Goal: Find specific page/section: Find specific page/section

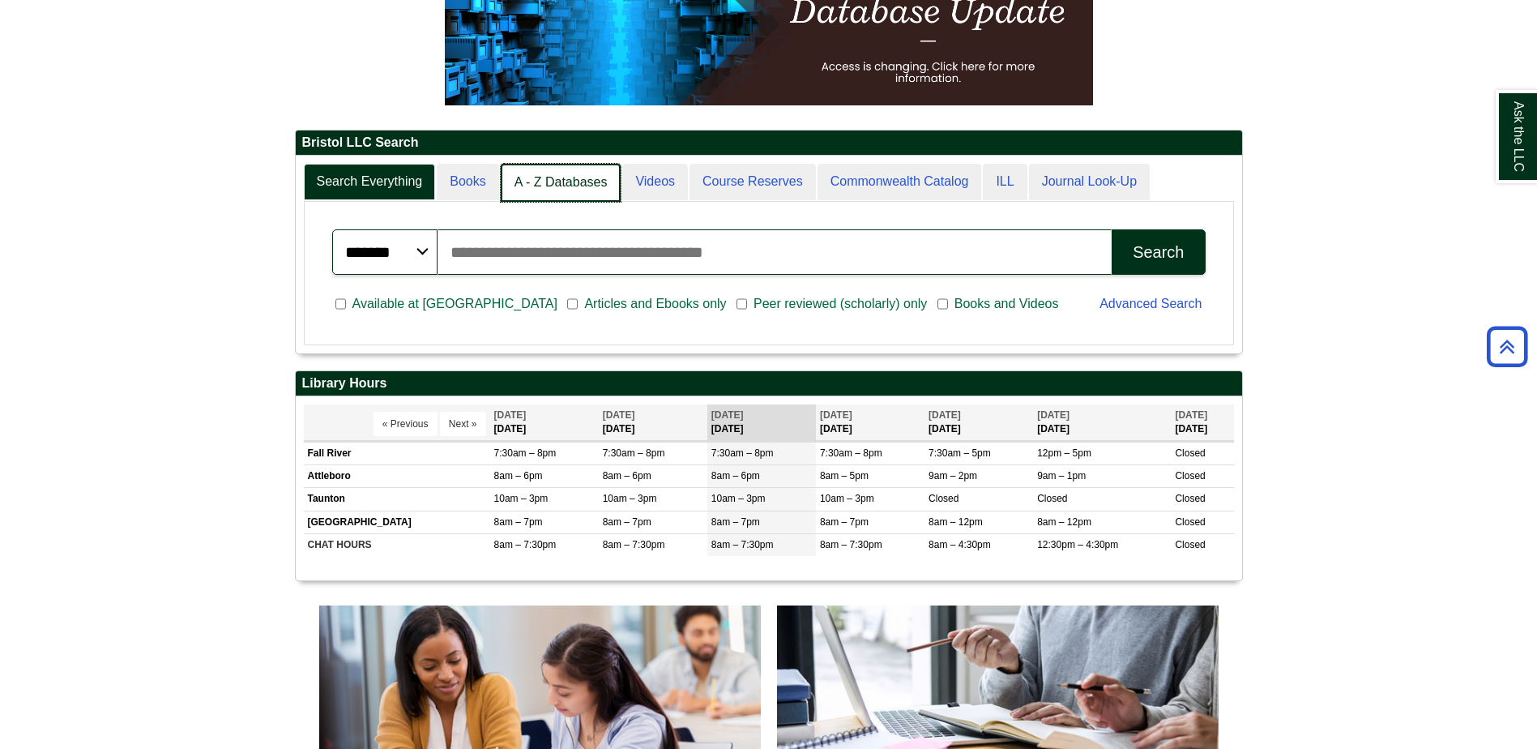
scroll to position [8, 8]
click at [569, 181] on link "A - Z Databases" at bounding box center [561, 183] width 121 height 38
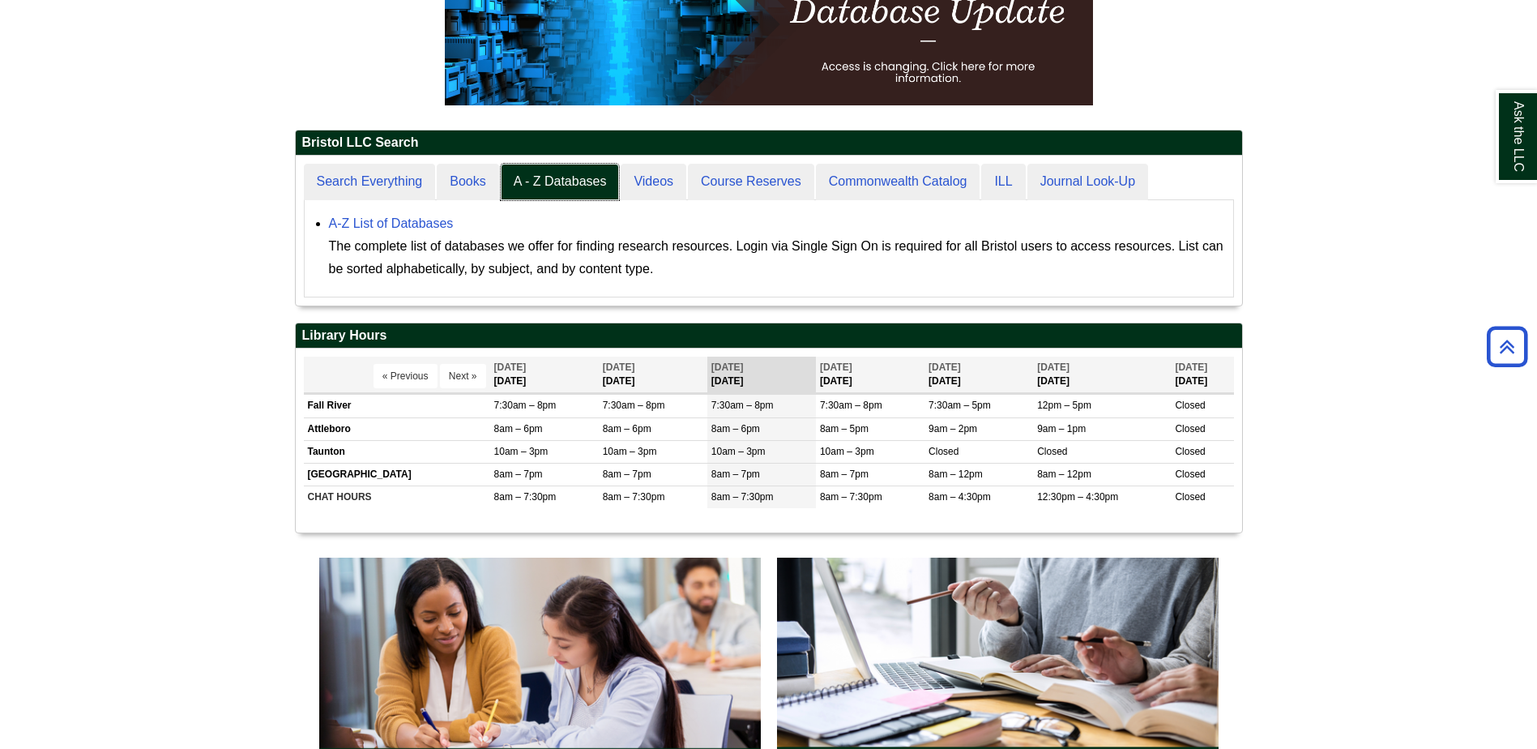
scroll to position [150, 946]
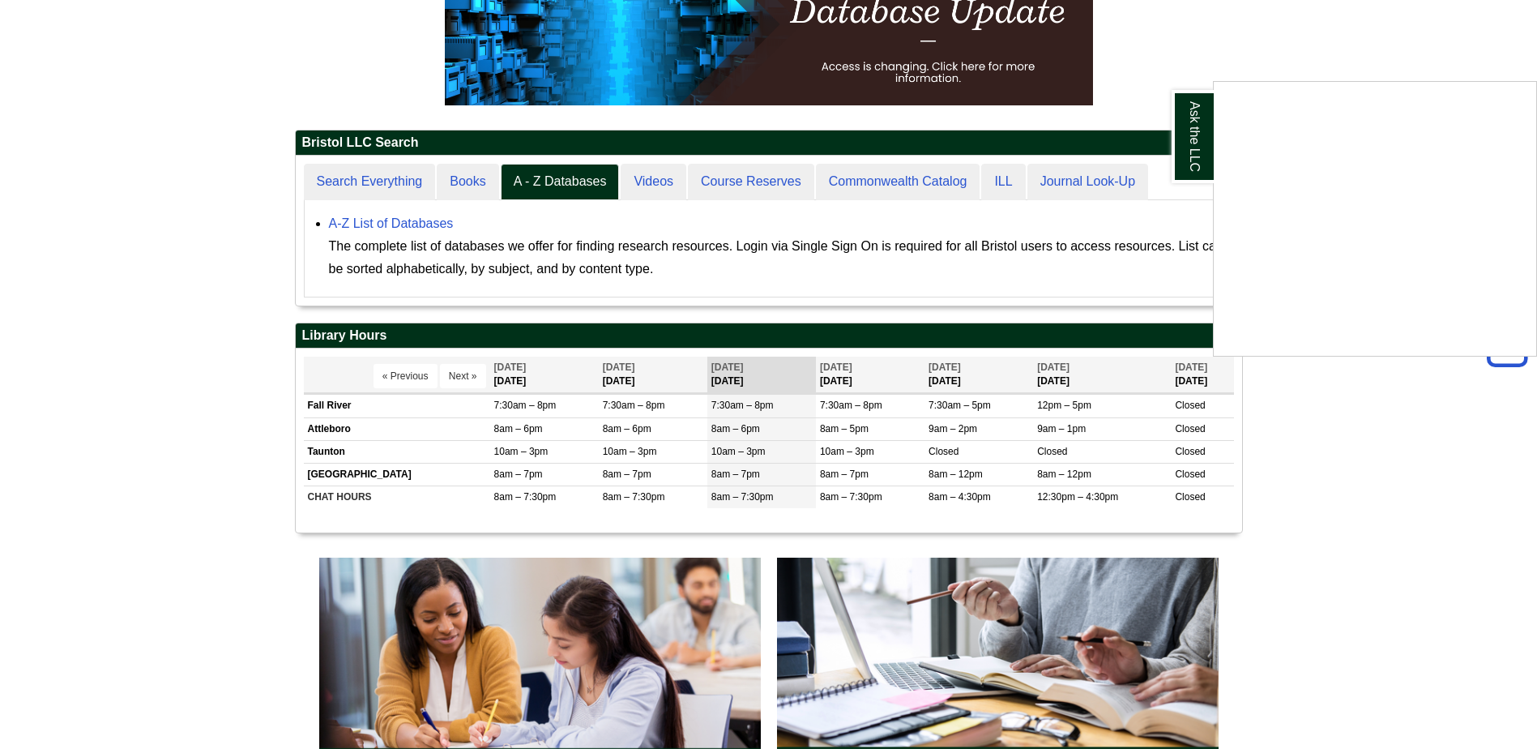
click at [425, 220] on div "Ask the LLC" at bounding box center [768, 374] width 1537 height 749
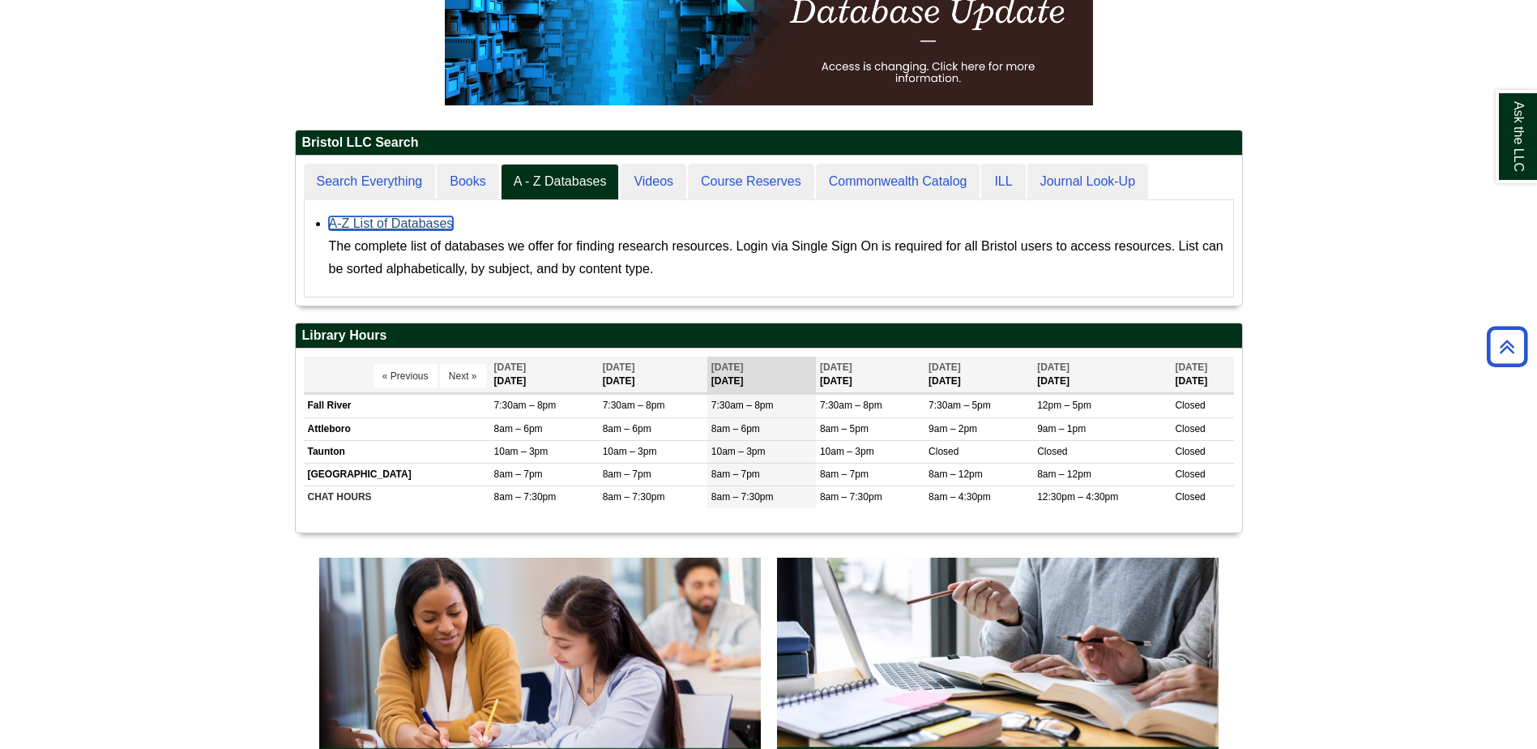
click at [421, 224] on link "A-Z List of Databases" at bounding box center [391, 223] width 125 height 14
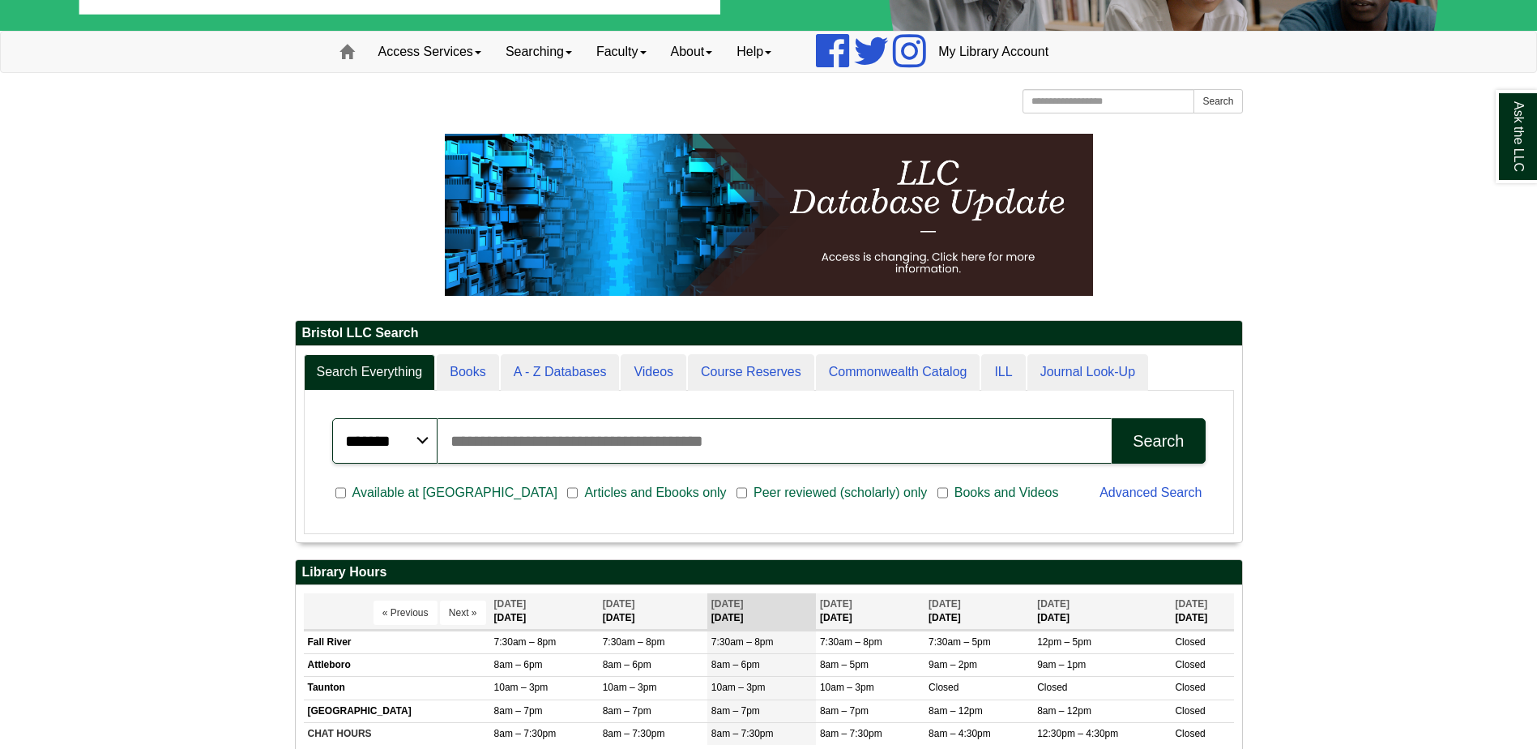
scroll to position [162, 0]
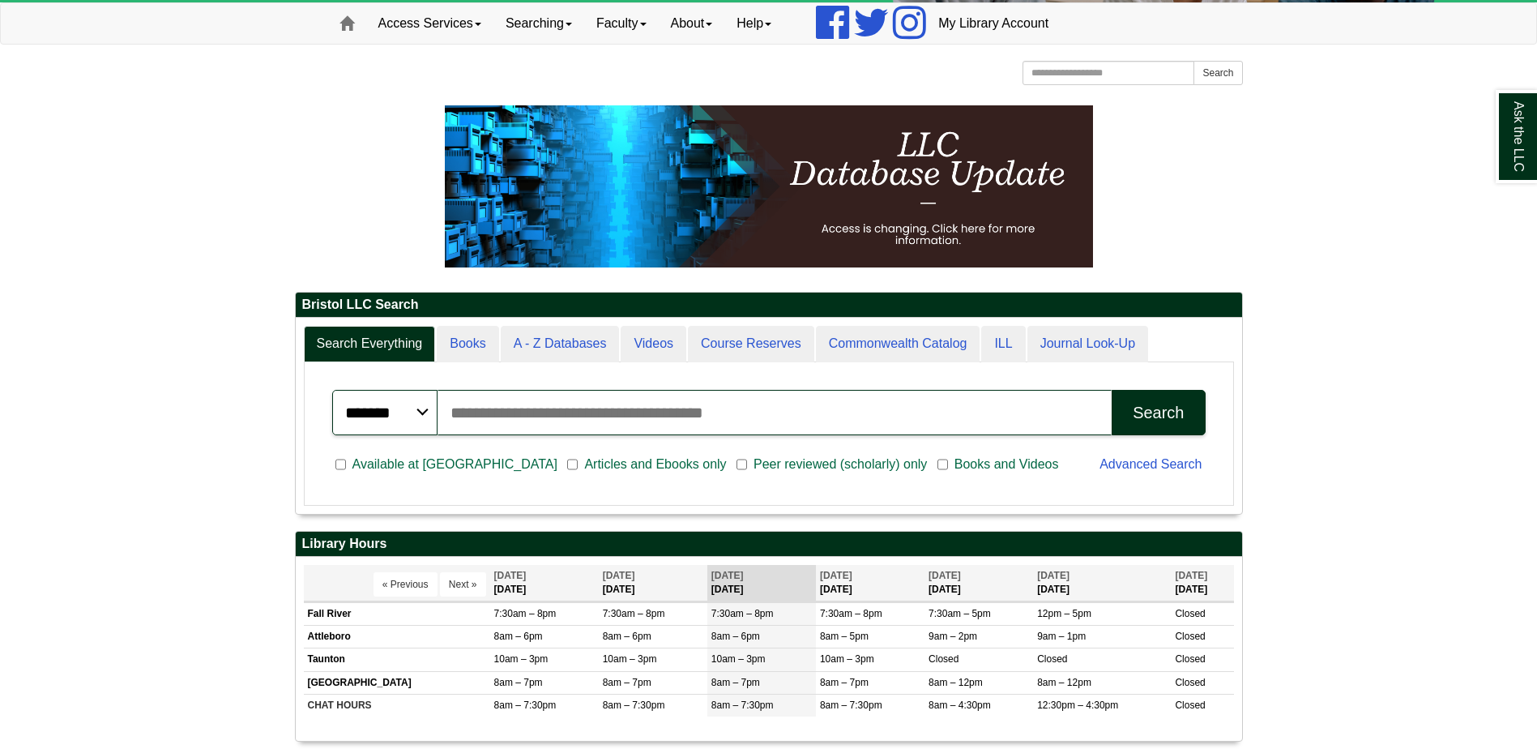
click at [484, 408] on input "Search articles, books, journals & more" at bounding box center [775, 412] width 675 height 45
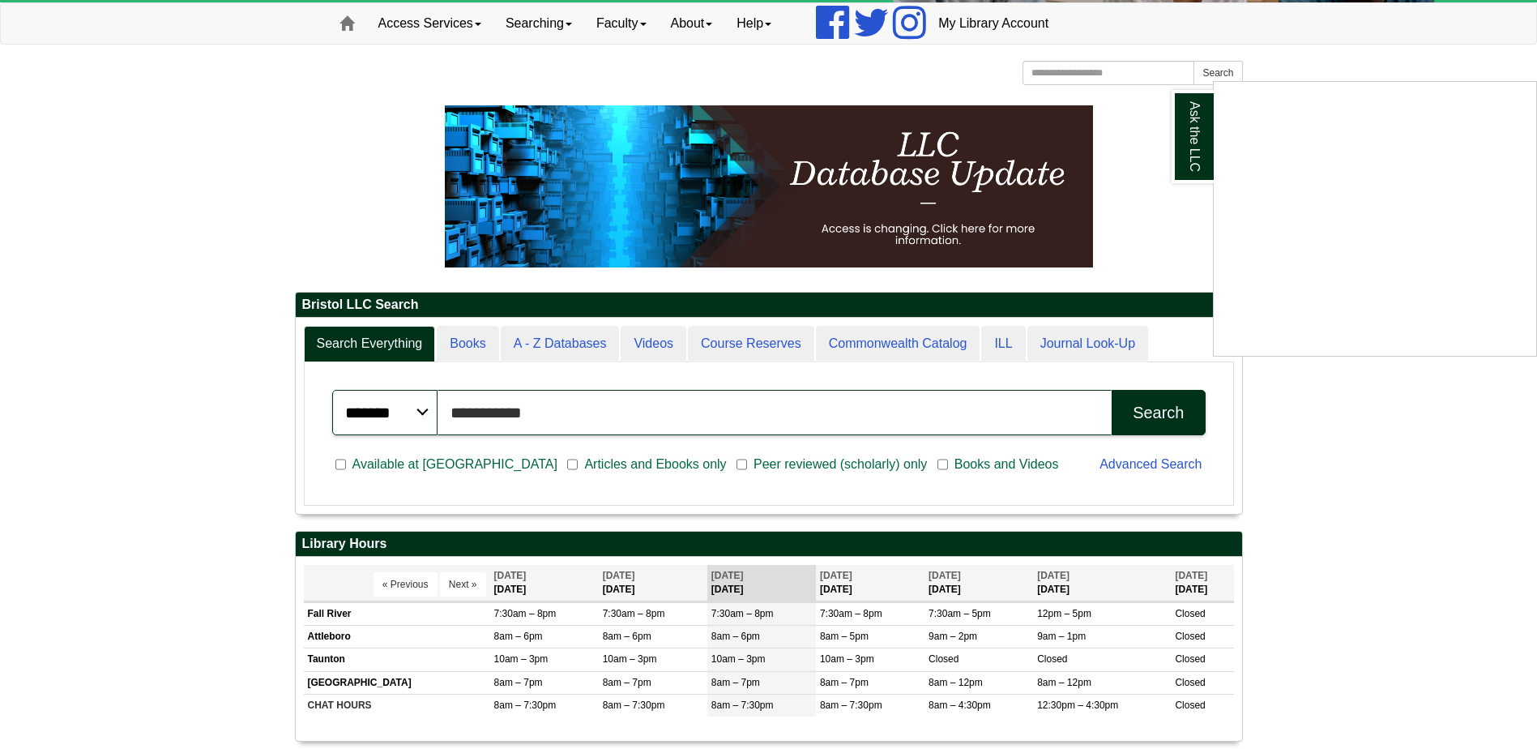
type input "**********"
click at [1112, 390] on button "Search" at bounding box center [1158, 412] width 93 height 45
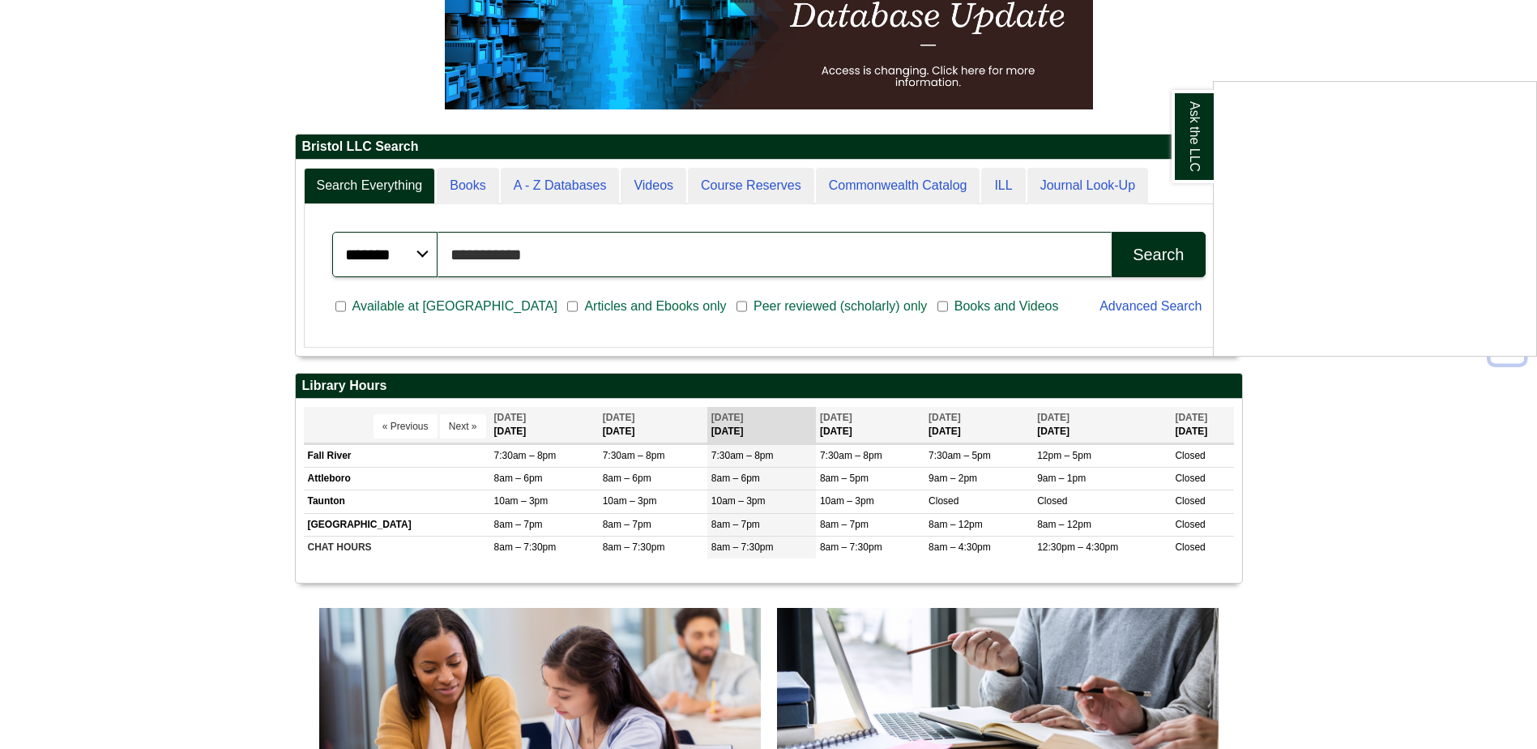
scroll to position [324, 0]
